Goal: Information Seeking & Learning: Learn about a topic

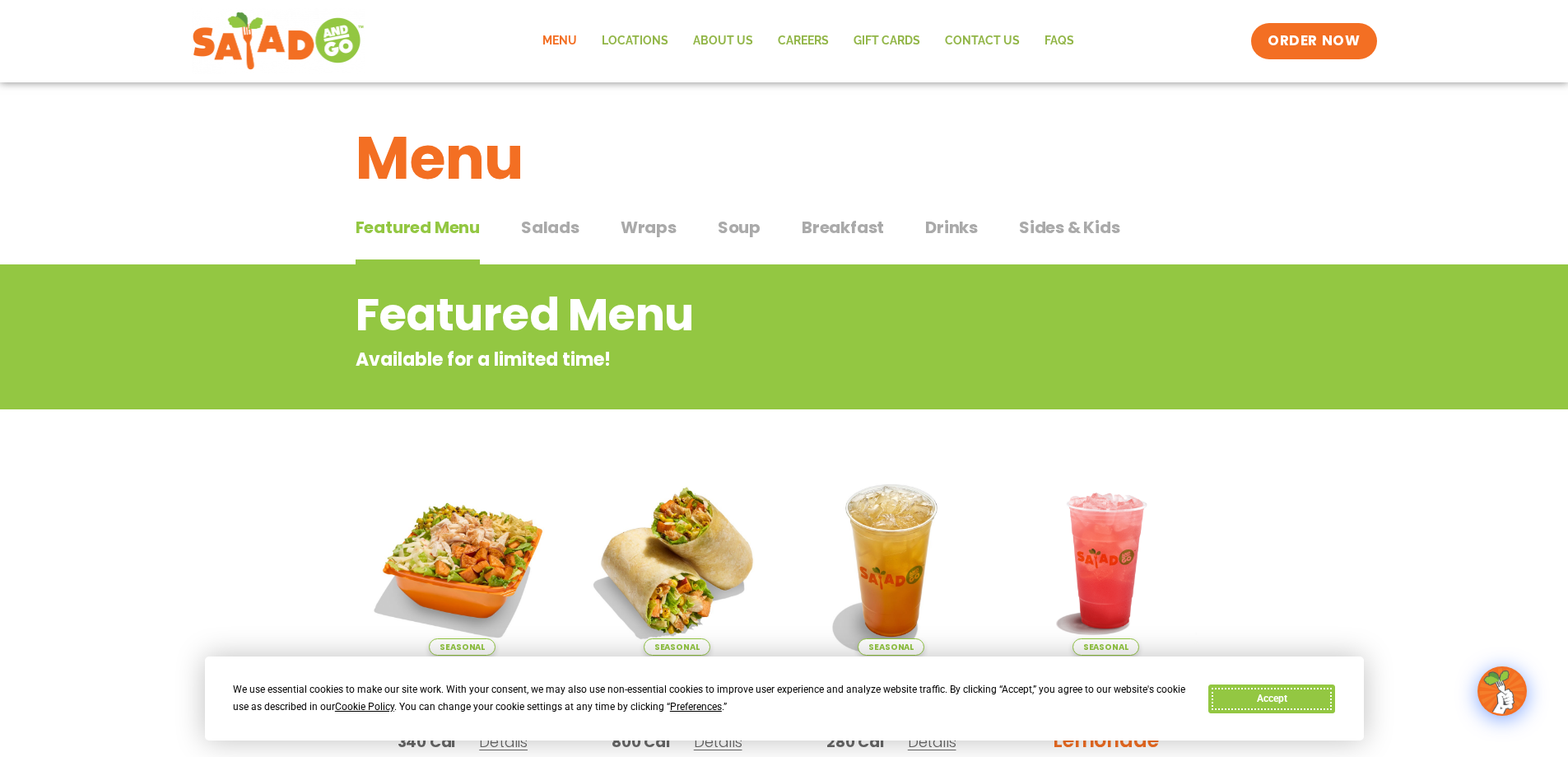
click at [1273, 693] on button "Accept" at bounding box center [1271, 698] width 127 height 29
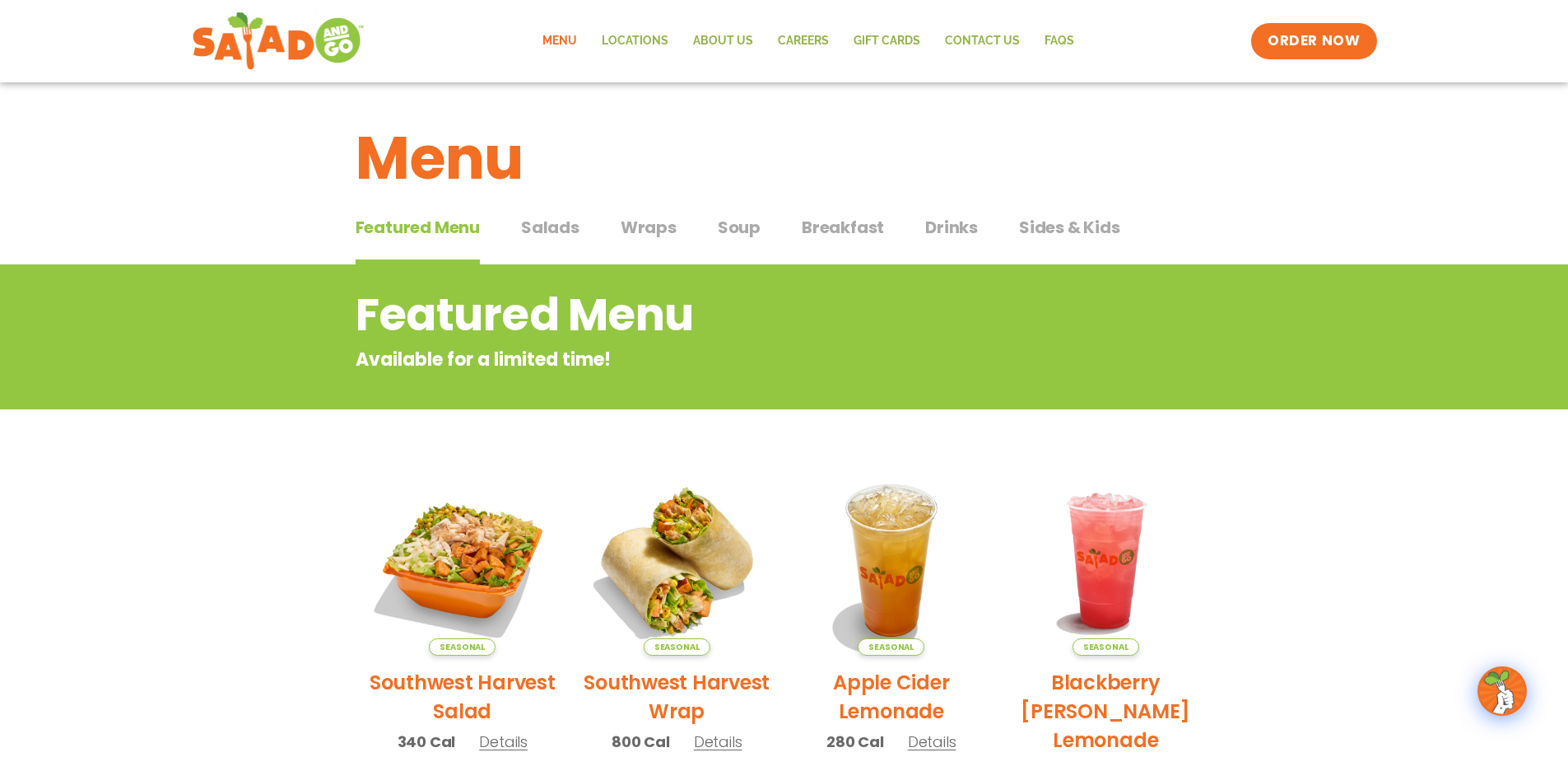
click at [539, 228] on span "Salads" at bounding box center [550, 227] width 58 height 25
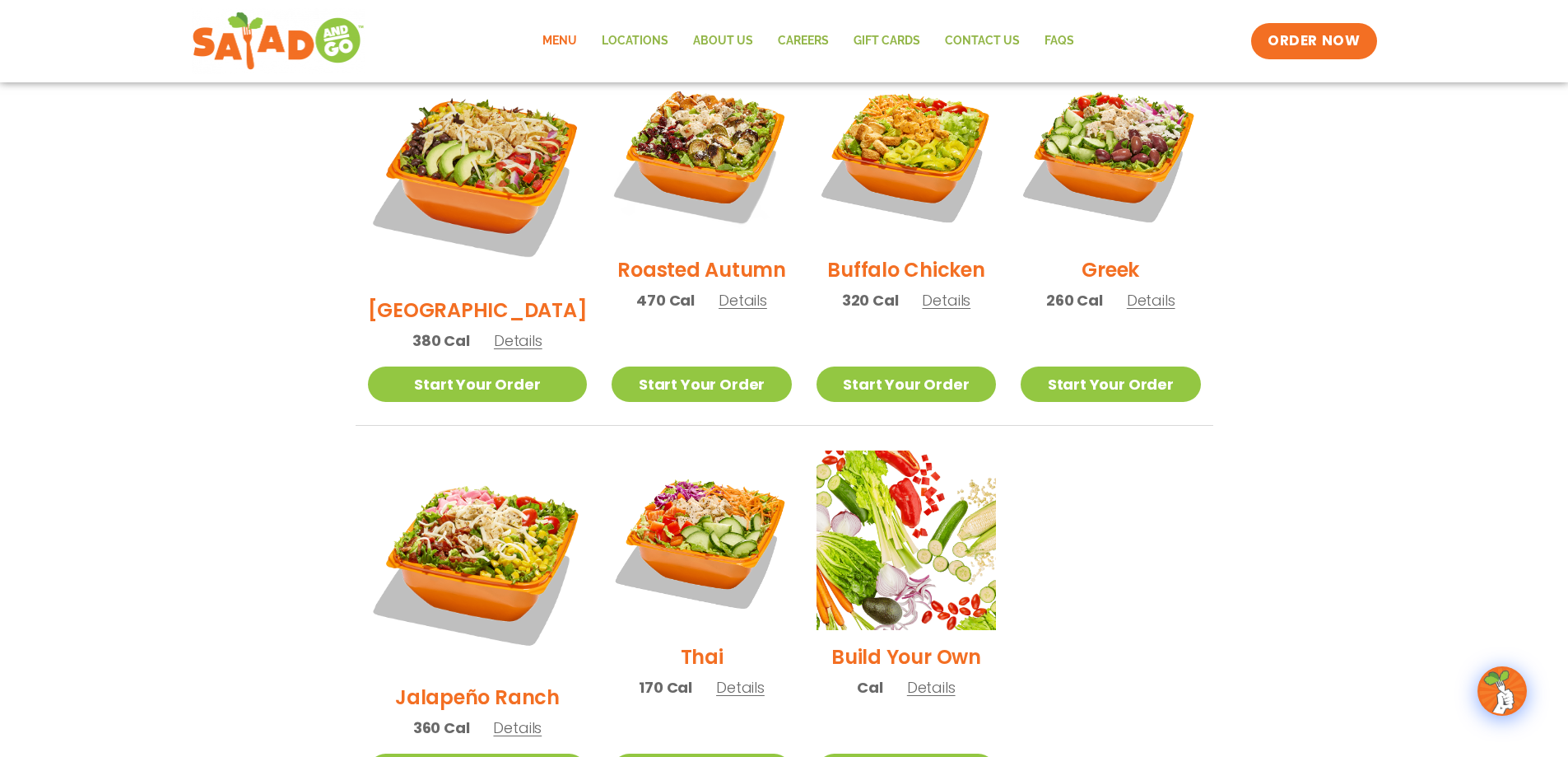
scroll to position [817, 0]
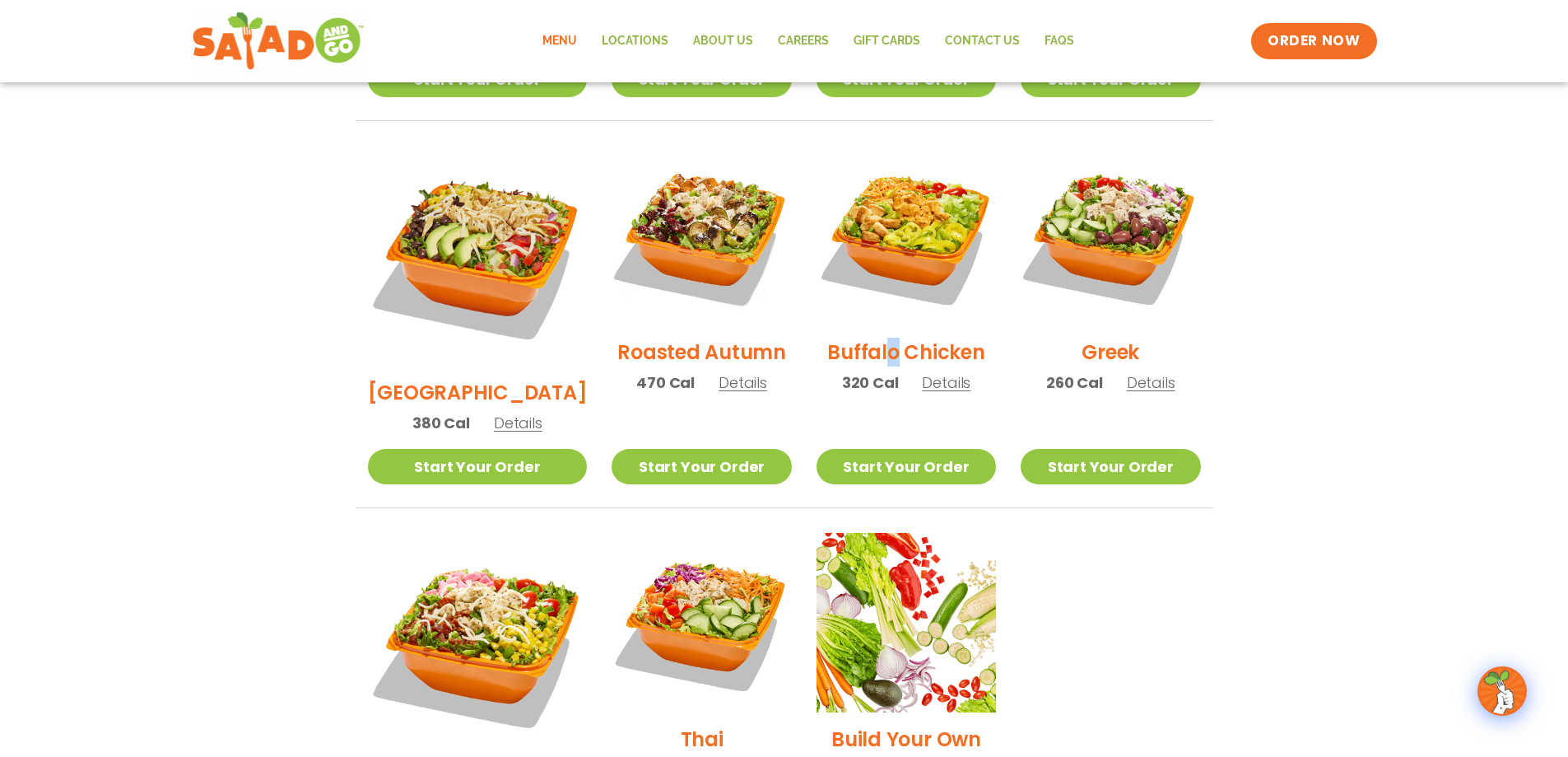
click at [877, 338] on h2 "Buffalo Chicken" at bounding box center [905, 352] width 157 height 29
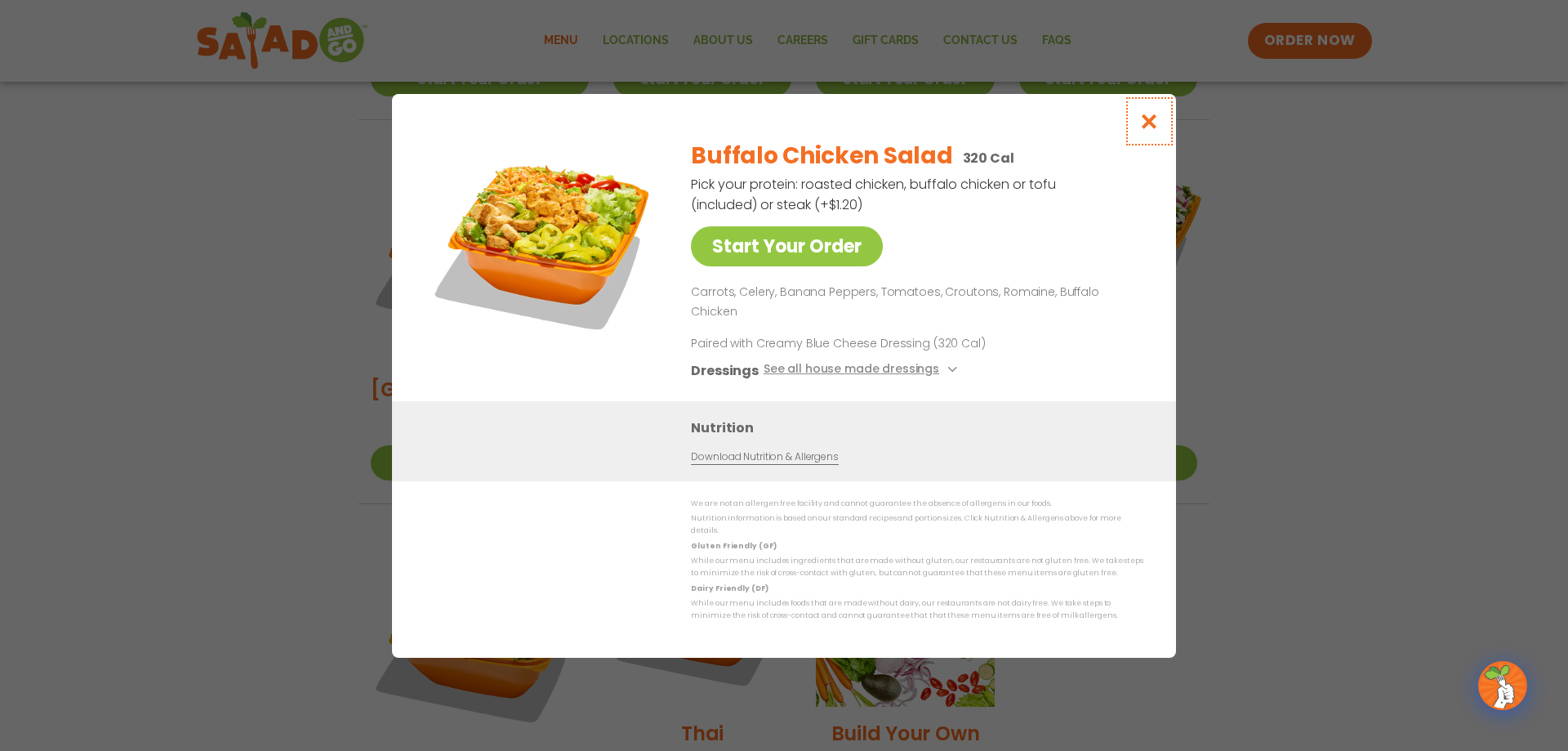
click at [1143, 130] on icon "Close modal" at bounding box center [1149, 121] width 20 height 18
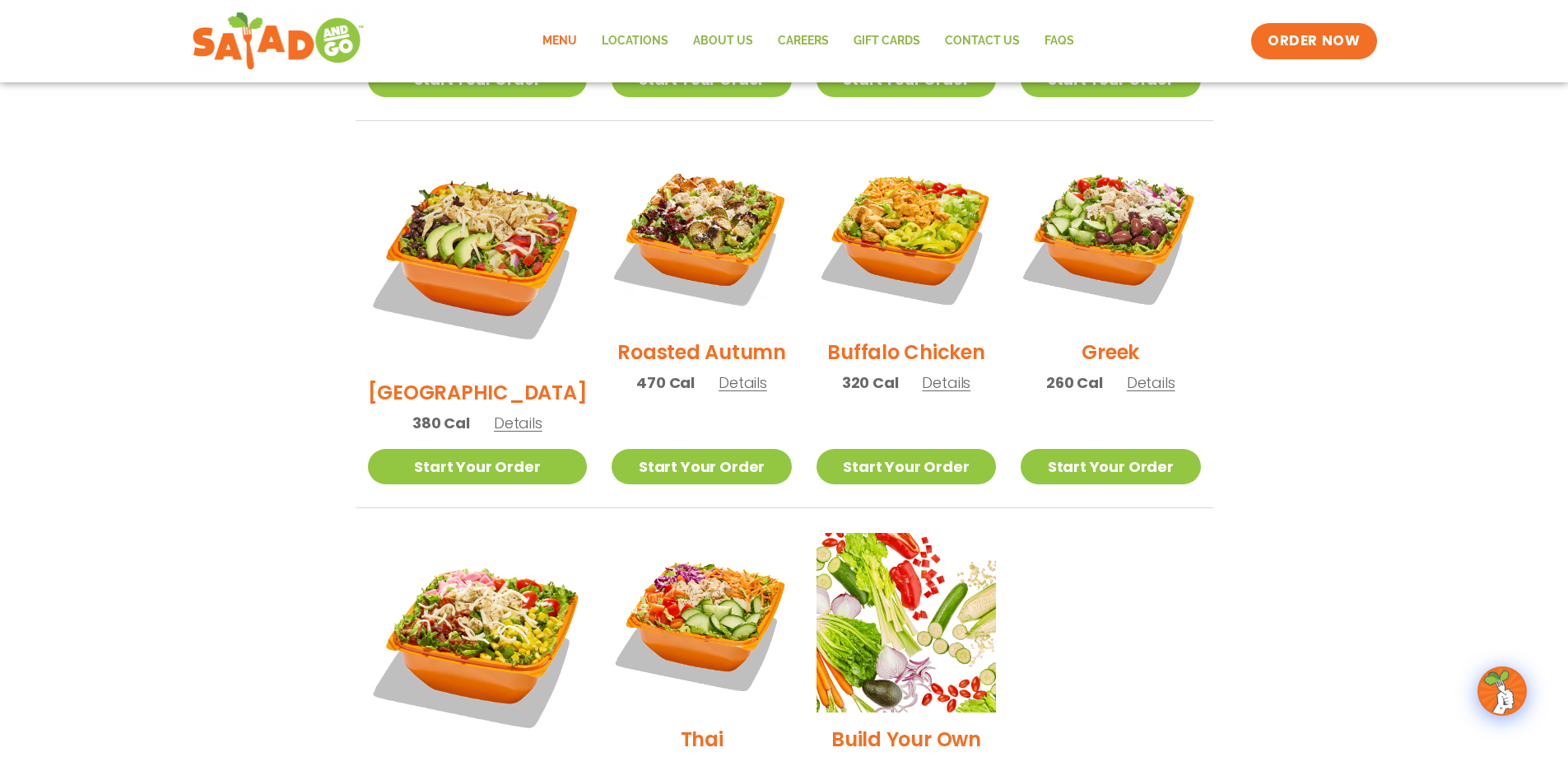
click at [508, 412] on span "Details" at bounding box center [517, 422] width 49 height 20
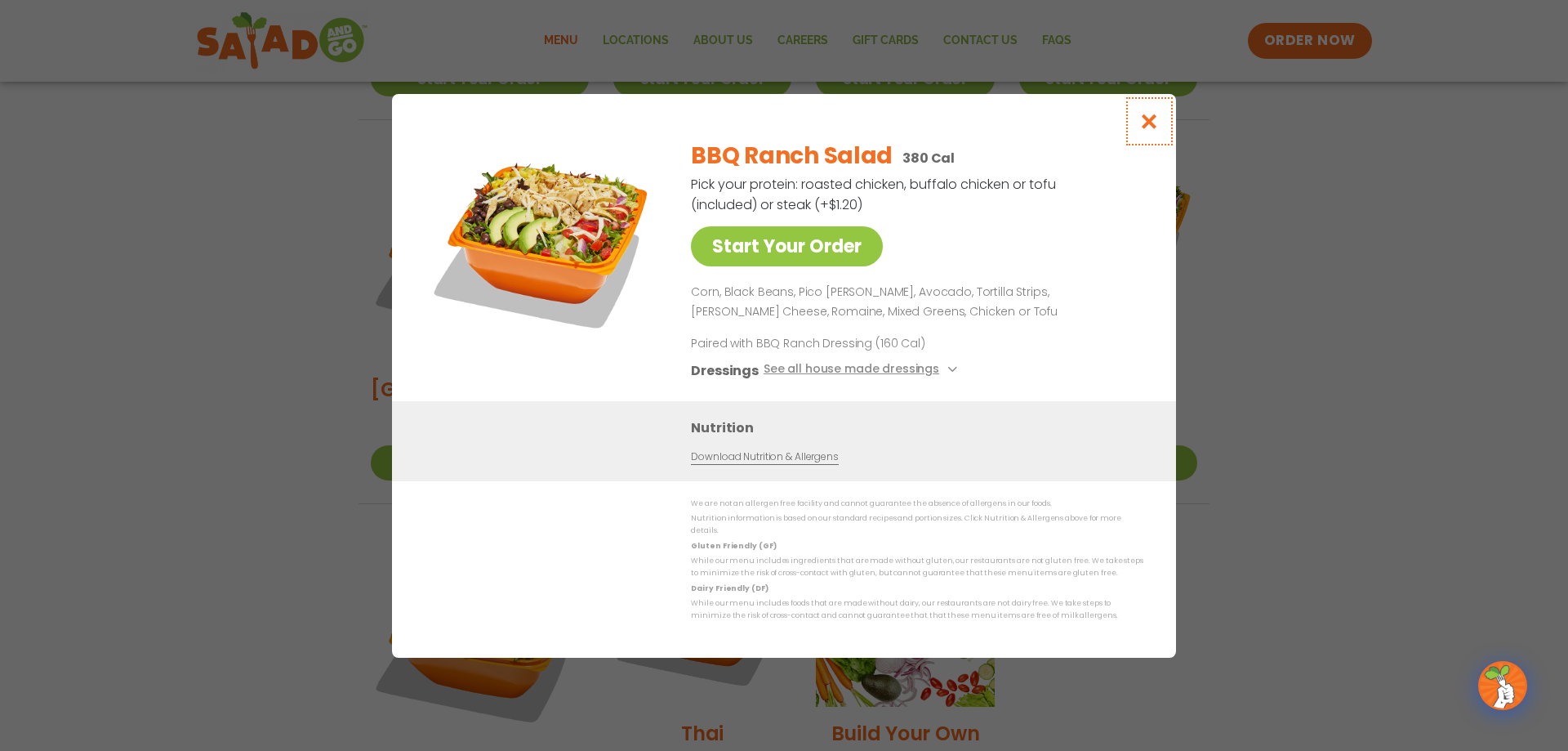
click at [1156, 124] on icon "Close modal" at bounding box center [1149, 121] width 20 height 18
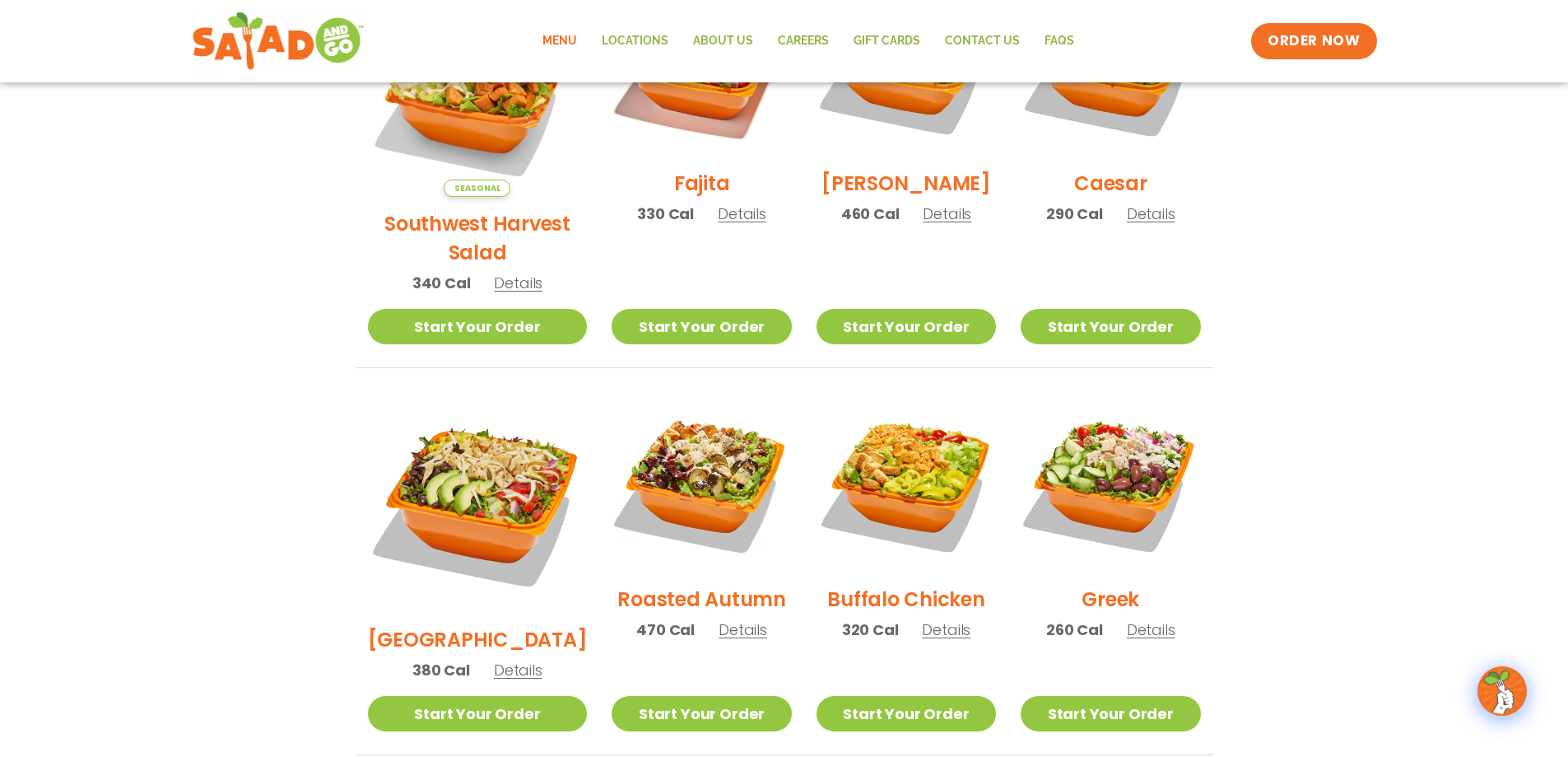
scroll to position [405, 0]
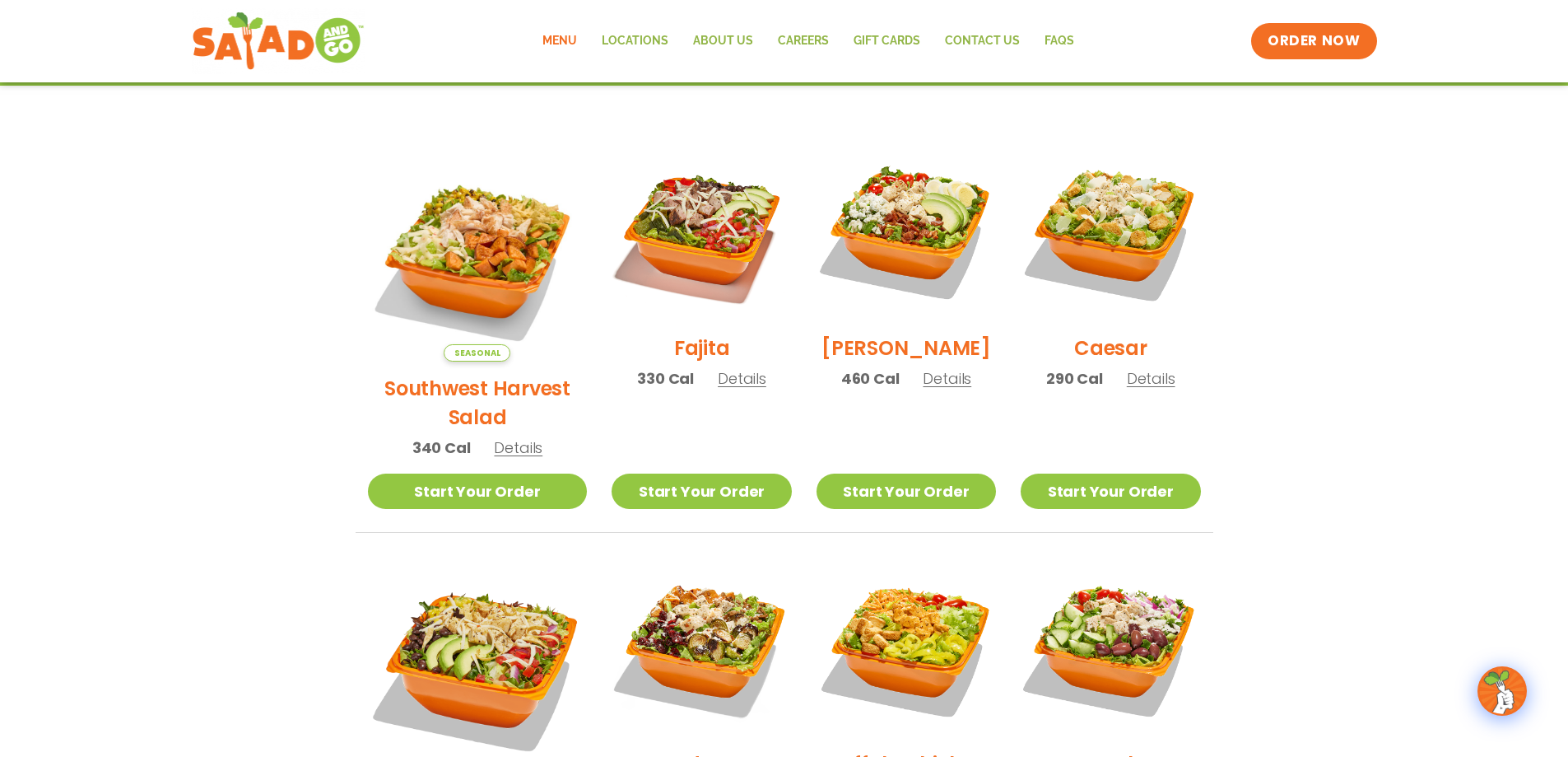
click at [501, 437] on span "Details" at bounding box center [517, 447] width 49 height 20
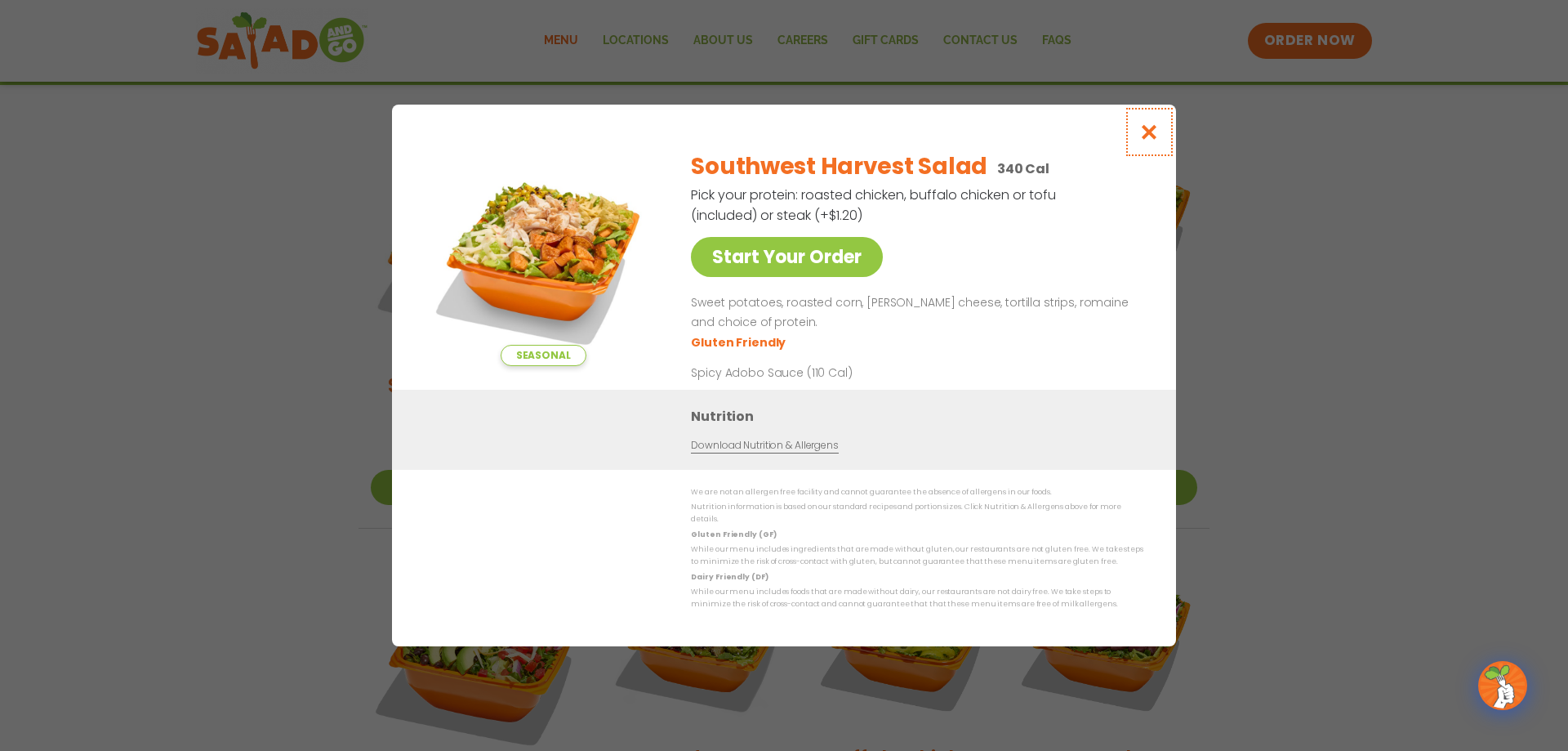
click at [1152, 140] on icon "Close modal" at bounding box center [1149, 132] width 20 height 18
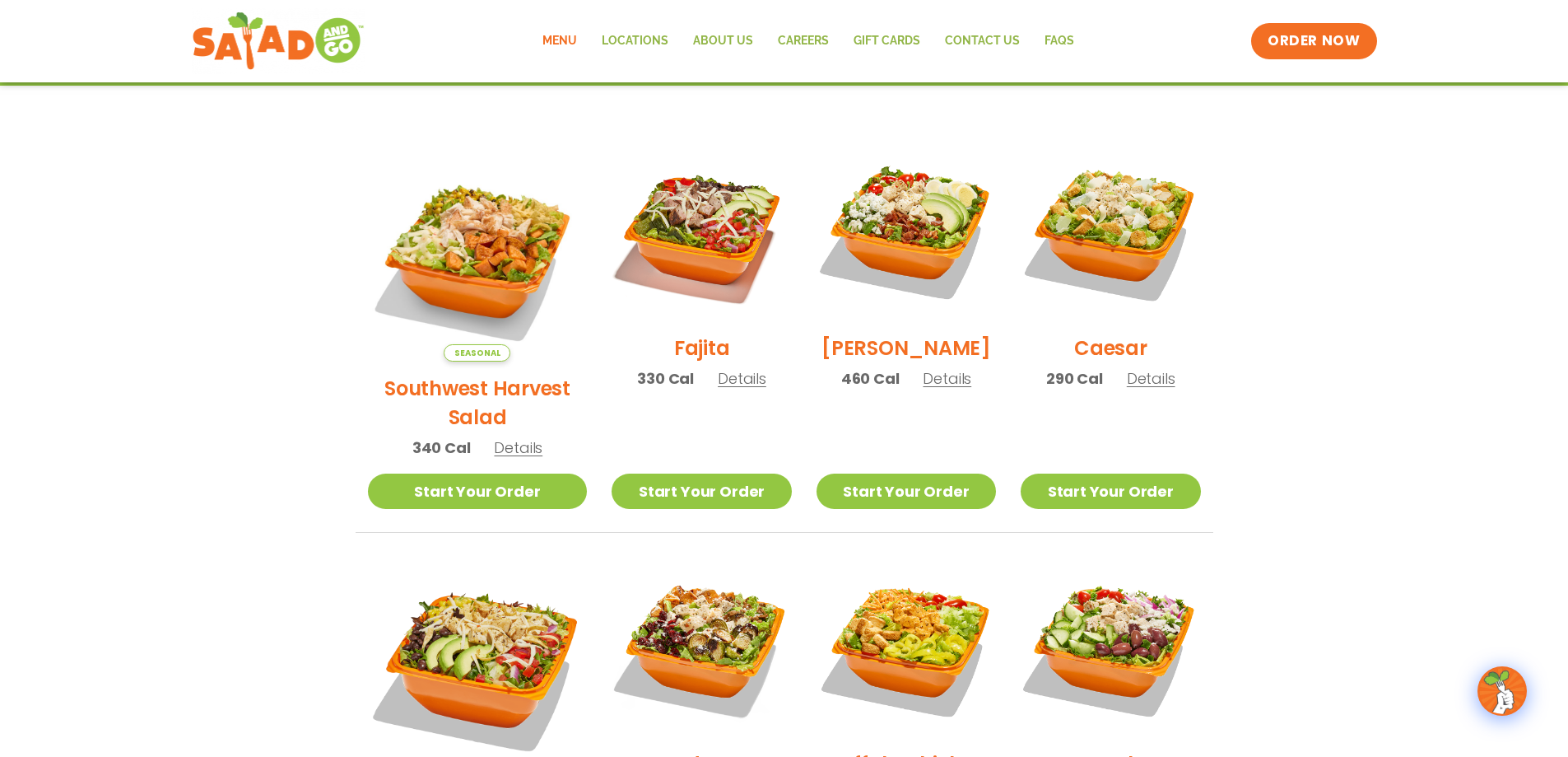
click at [925, 389] on span "Details" at bounding box center [947, 378] width 49 height 20
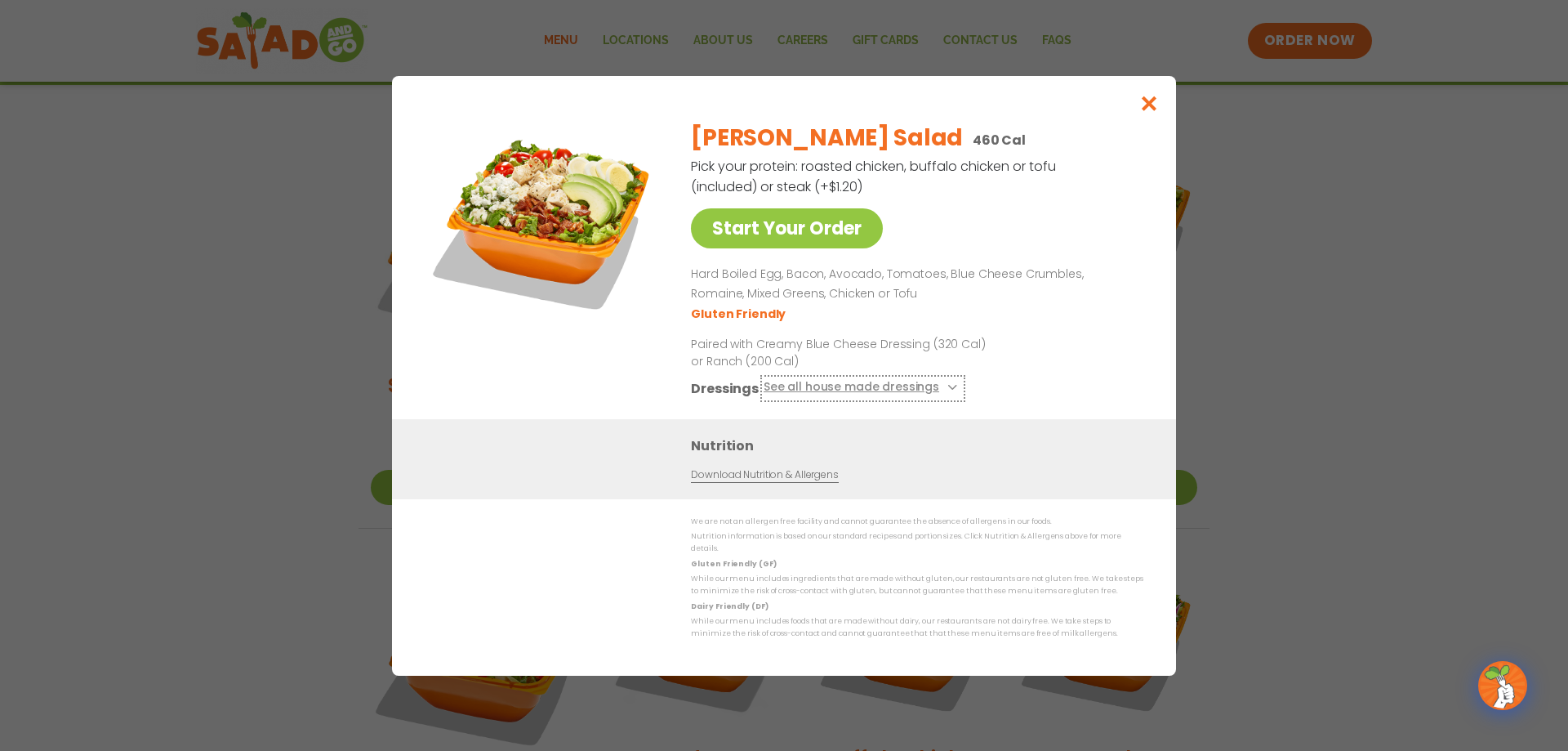
click at [947, 390] on icon at bounding box center [950, 387] width 6 height 6
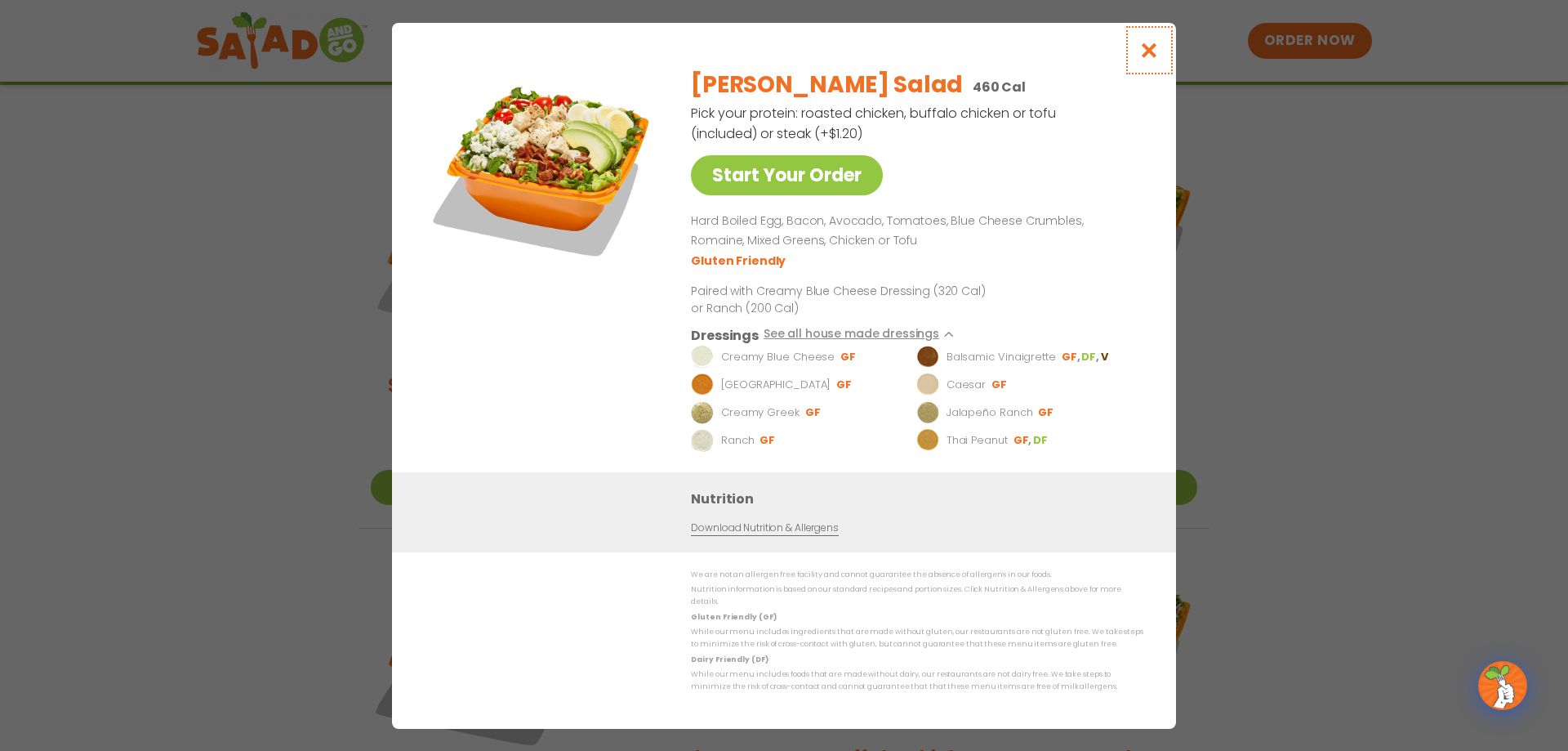
click at [1146, 55] on icon "Close modal" at bounding box center [1149, 50] width 20 height 18
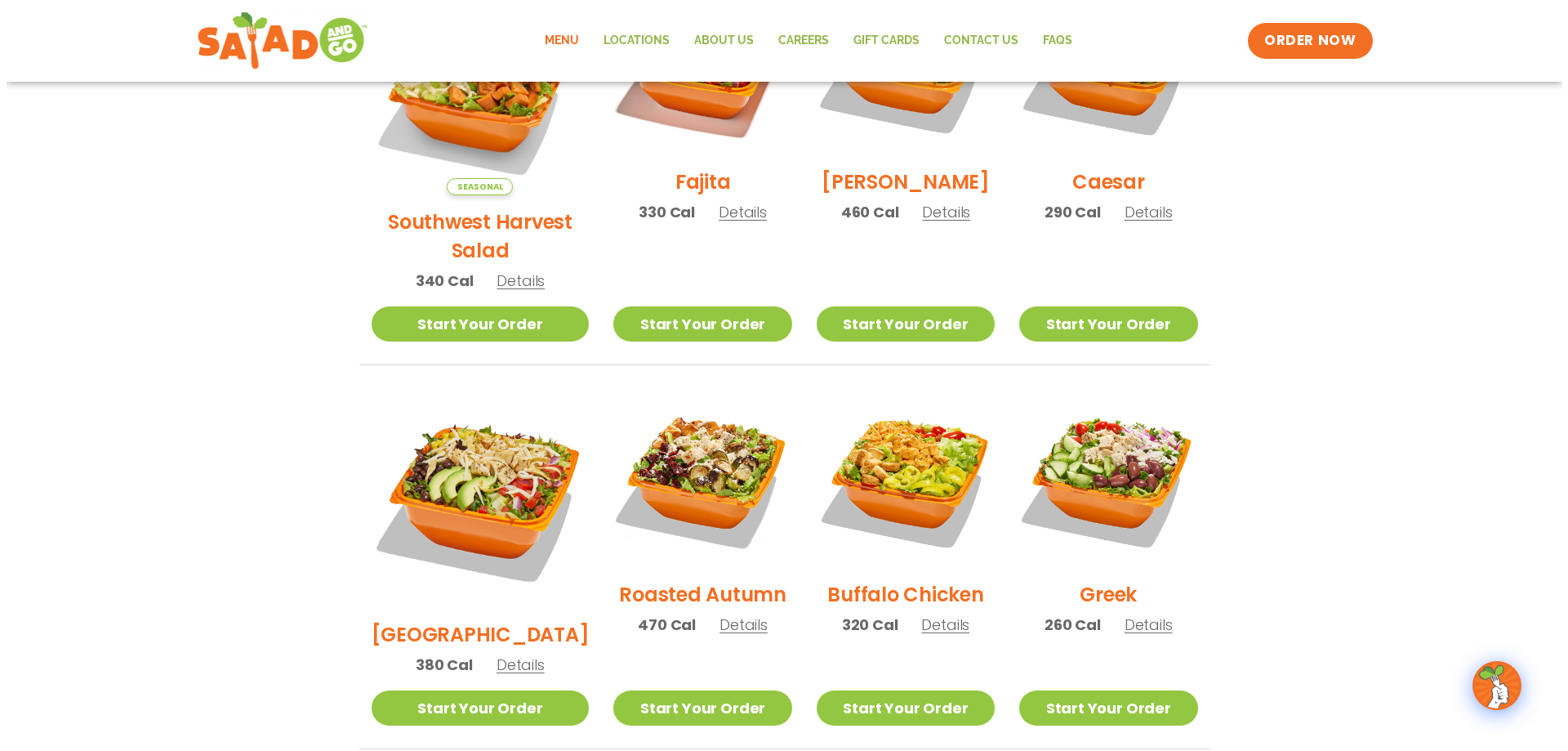
scroll to position [238, 0]
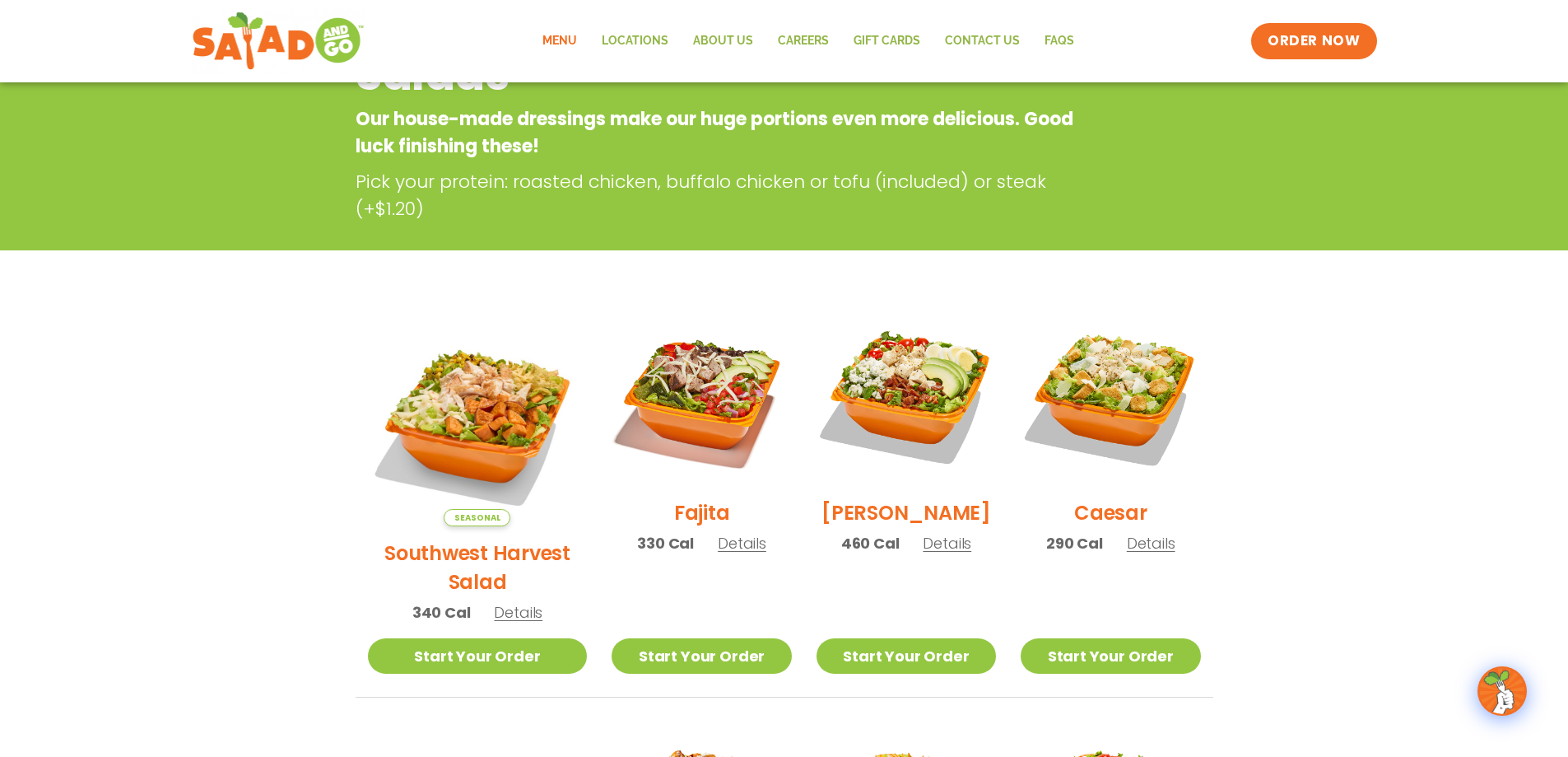
click at [497, 602] on span "Details" at bounding box center [517, 612] width 49 height 20
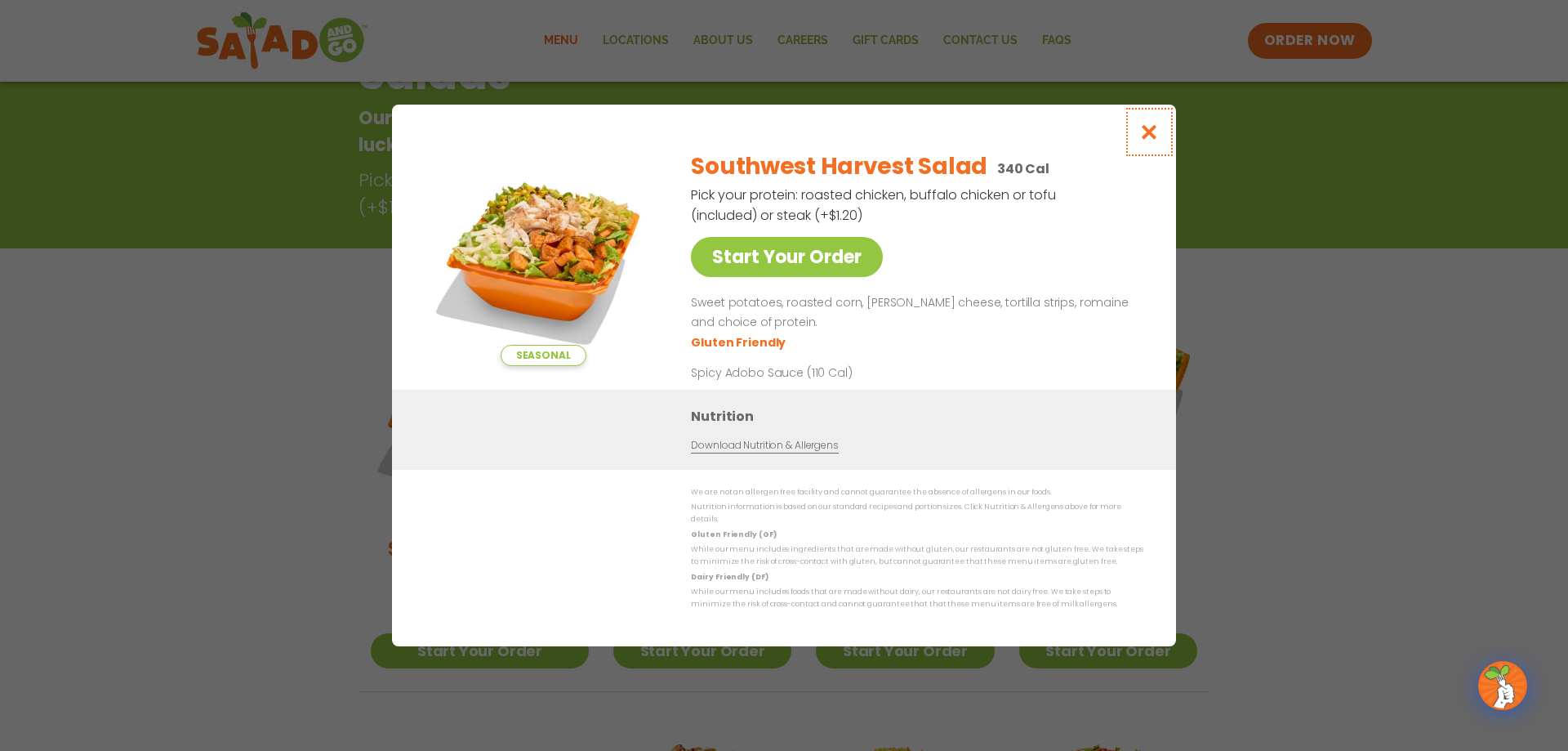
click at [1137, 136] on button "Close modal" at bounding box center [1149, 132] width 53 height 55
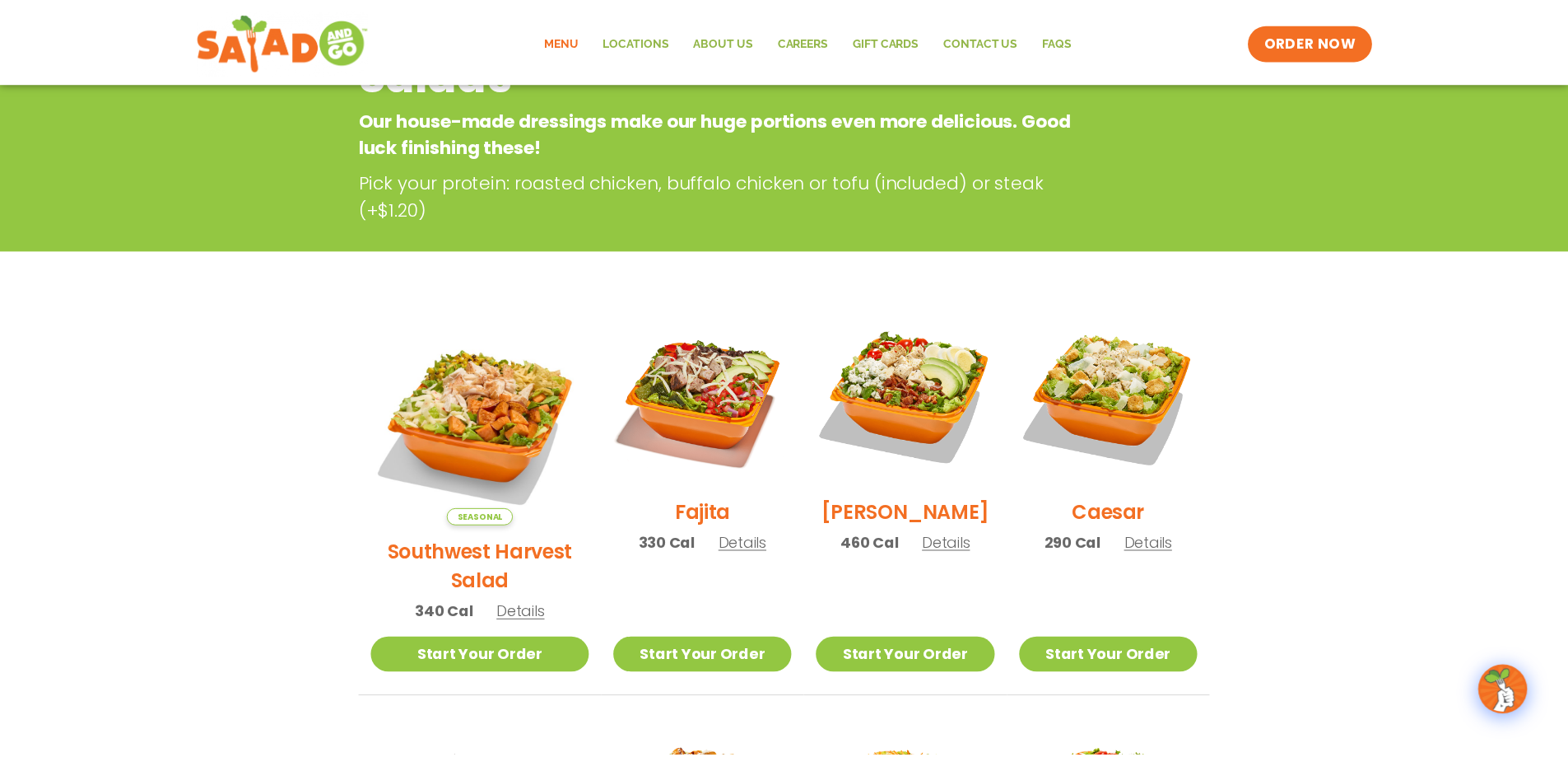
scroll to position [264, 0]
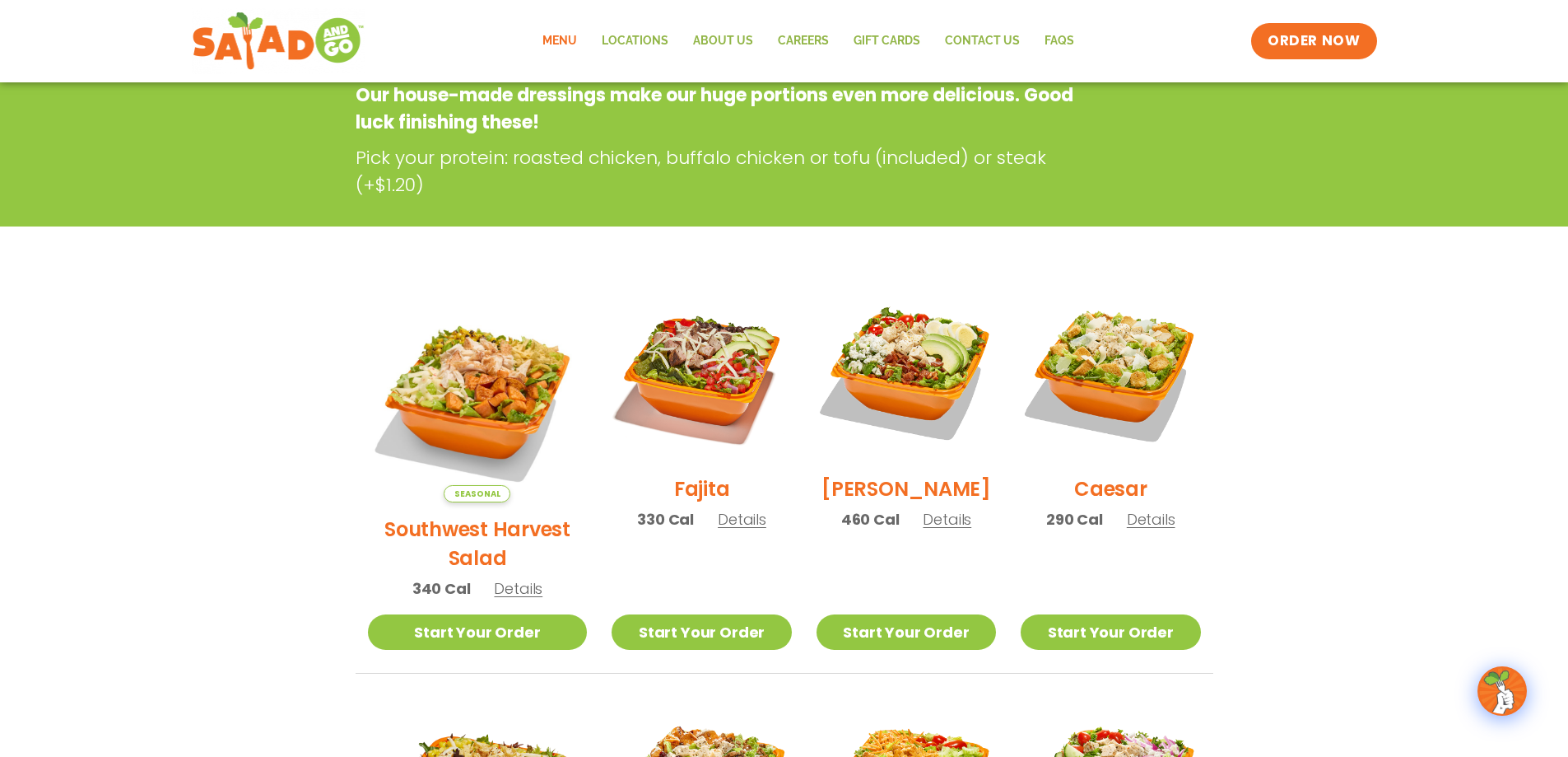
click at [1156, 145] on div "Salads Our house-made dressings make our huge portions even more delicious. Goo…" at bounding box center [784, 108] width 897 height 181
click at [563, 37] on link "Menu" at bounding box center [559, 41] width 59 height 38
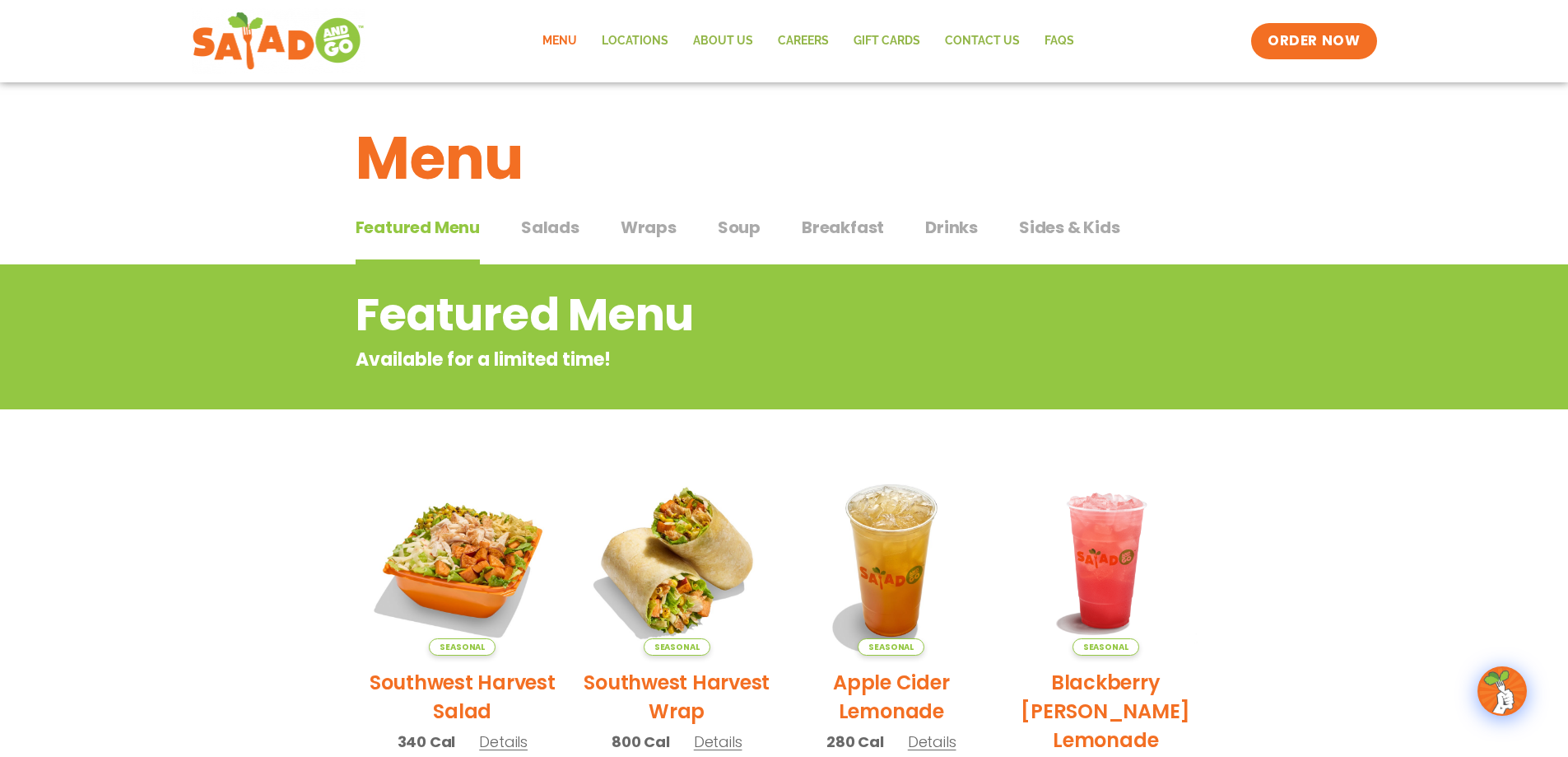
click at [652, 227] on span "Wraps" at bounding box center [648, 227] width 56 height 25
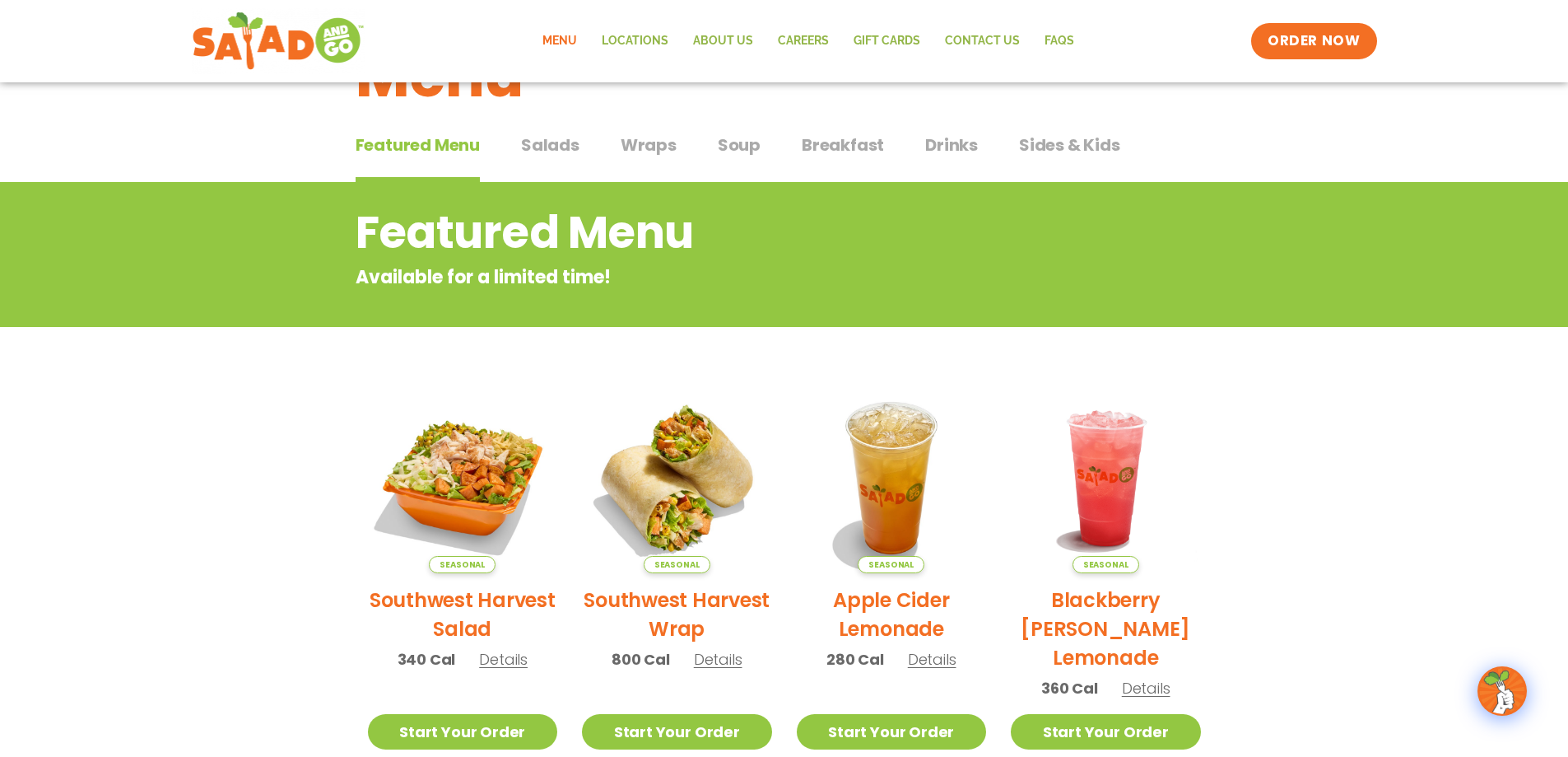
click at [442, 614] on h2 "Southwest Harvest Salad" at bounding box center [462, 614] width 190 height 58
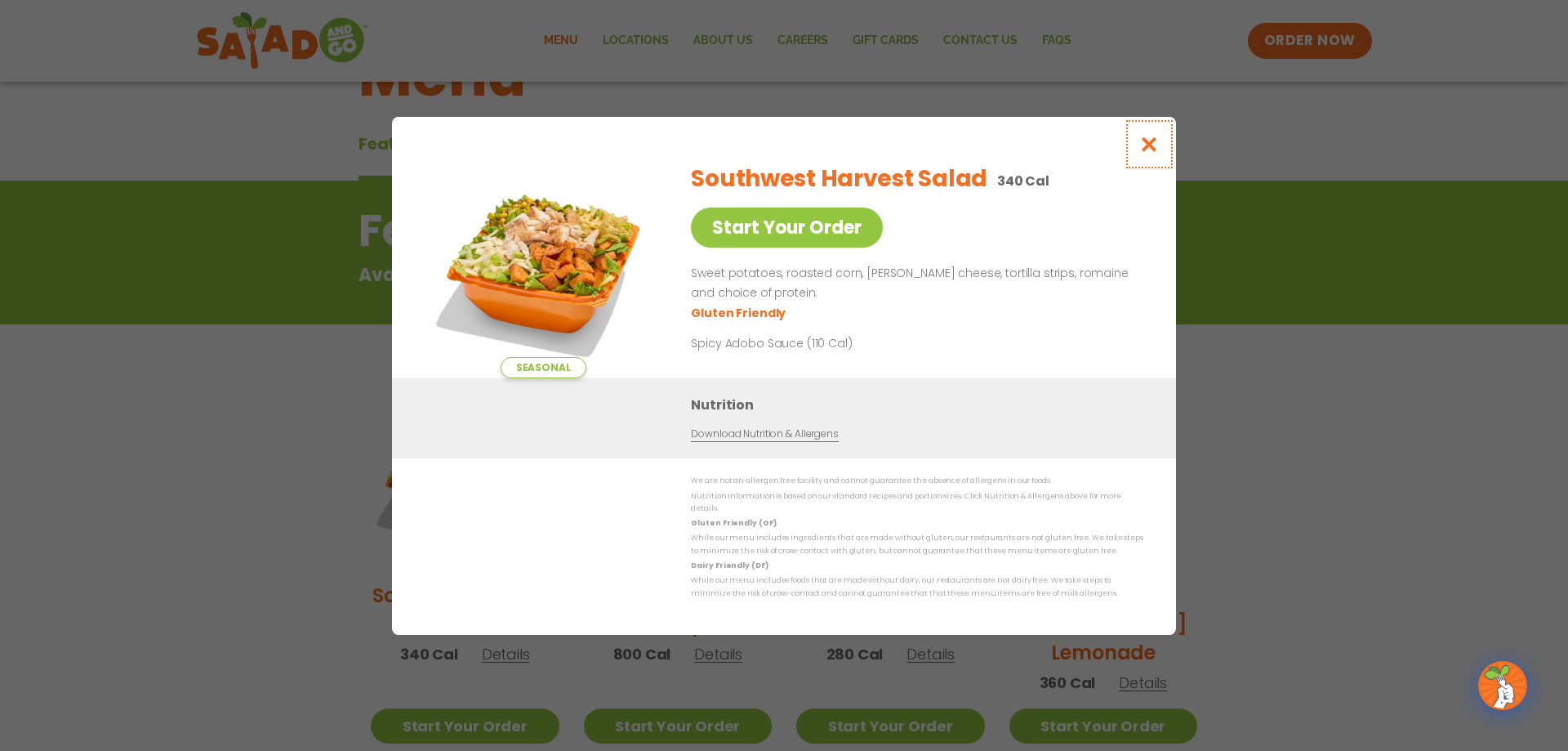
click at [1152, 147] on icon "Close modal" at bounding box center [1149, 144] width 20 height 18
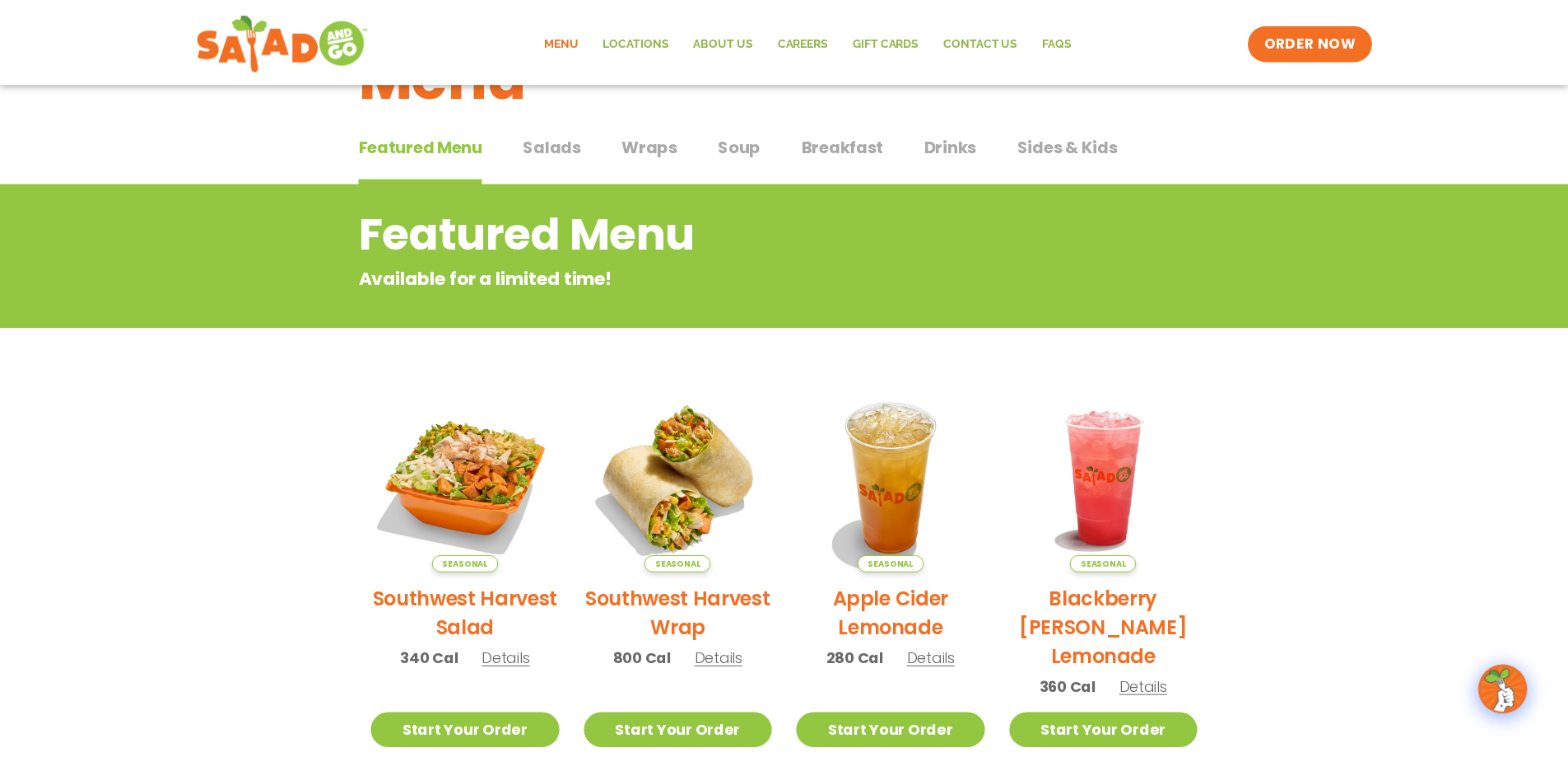
scroll to position [264, 0]
